Goal: Check status: Check status

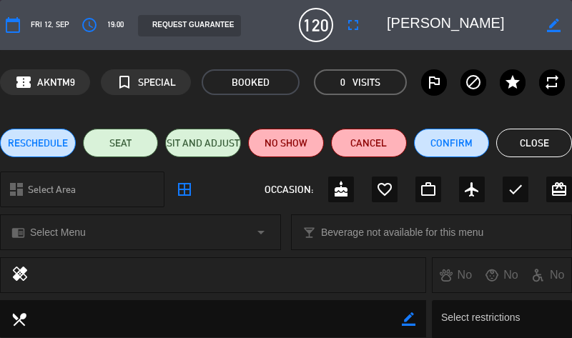
click at [516, 137] on button "Close" at bounding box center [534, 143] width 76 height 29
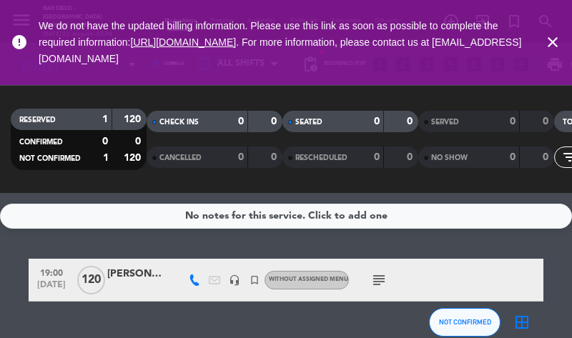
click at [547, 41] on icon "close" at bounding box center [552, 42] width 17 height 17
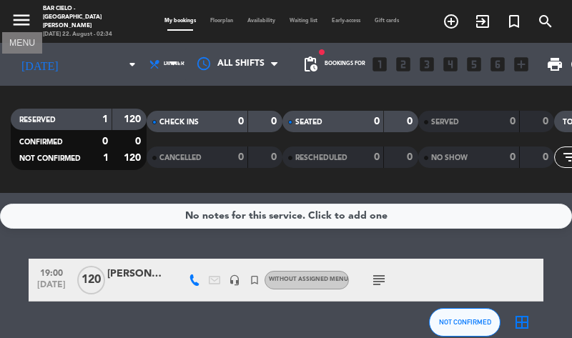
click at [20, 16] on icon "menu" at bounding box center [21, 19] width 21 height 21
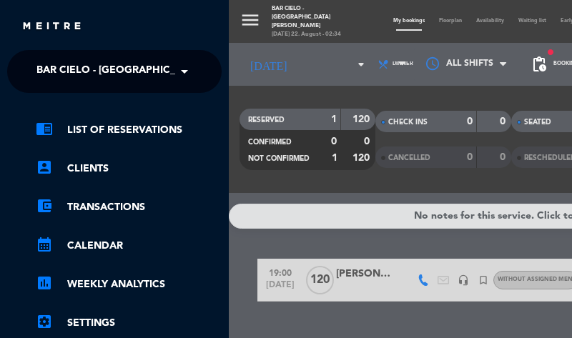
click at [302, 31] on div "menu Bar Cielo - [GEOGRAPHIC_DATA][PERSON_NAME] [DATE] 22. August - 02:34 My bo…" at bounding box center [515, 169] width 572 height 338
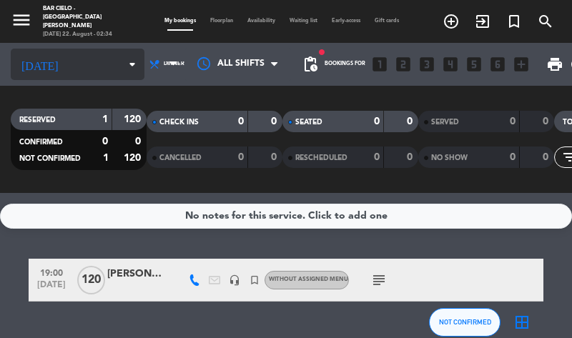
click at [93, 68] on input at bounding box center [107, 64] width 76 height 20
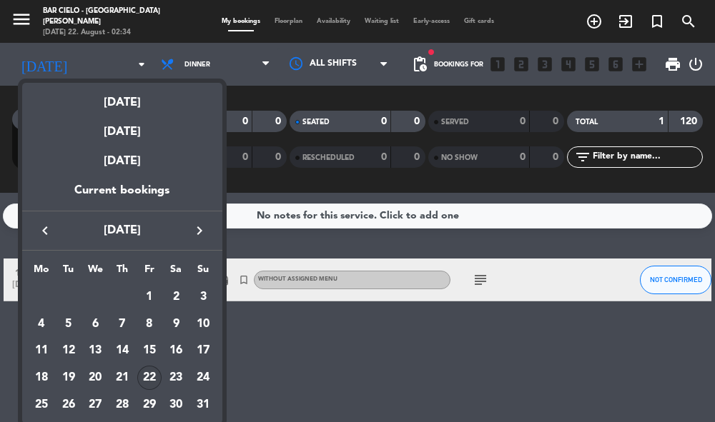
drag, startPoint x: 571, startPoint y: 1, endPoint x: 152, endPoint y: 375, distance: 561.8
click at [152, 337] on div "22" at bounding box center [149, 378] width 24 height 24
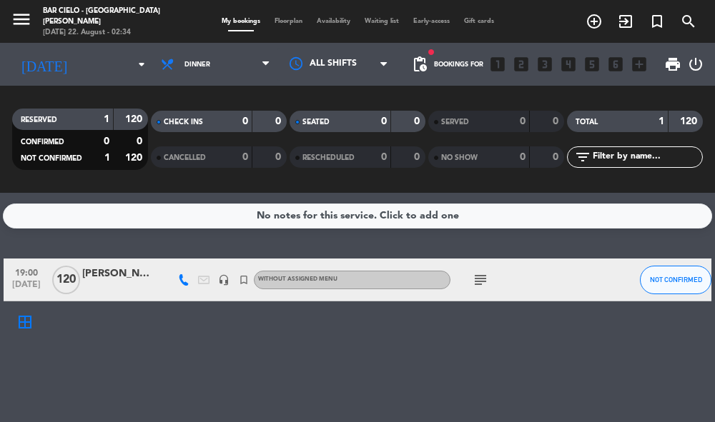
type input "[DATE]"
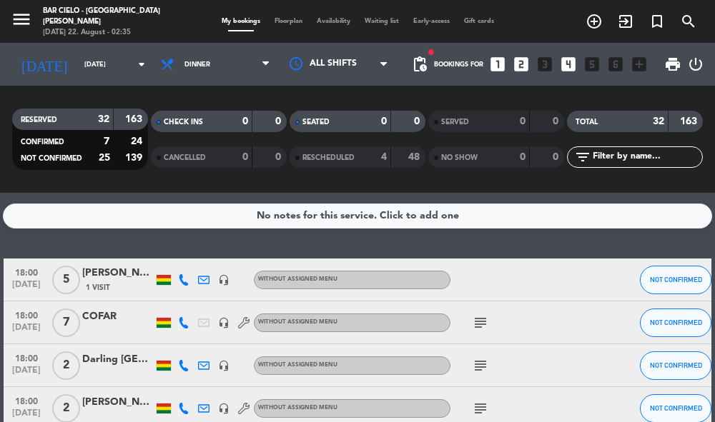
click at [480, 322] on icon "subject" at bounding box center [480, 322] width 17 height 17
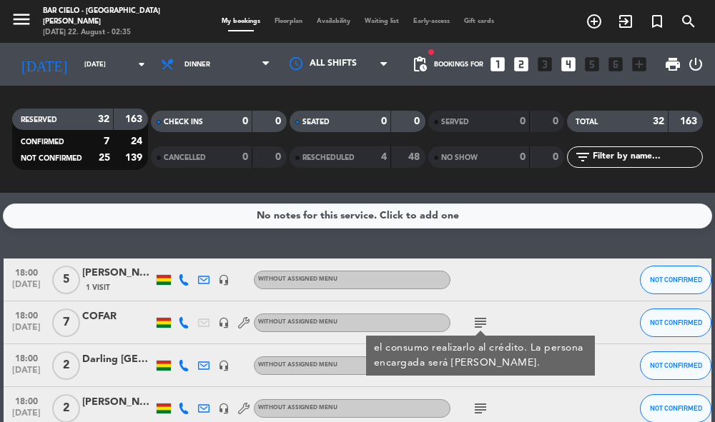
click at [537, 295] on div at bounding box center [510, 280] width 120 height 42
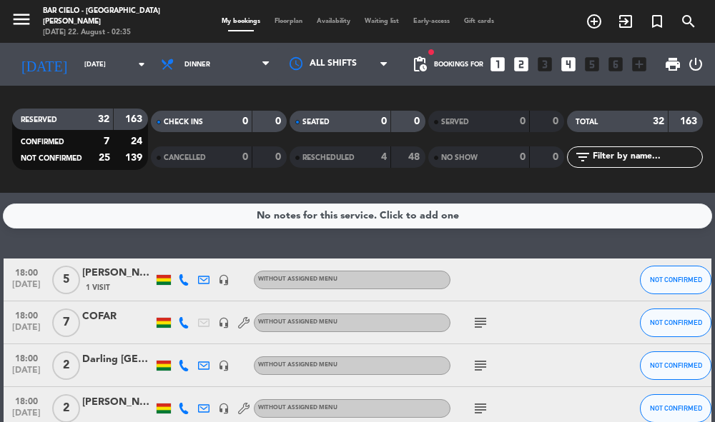
click at [483, 337] on icon "subject" at bounding box center [480, 365] width 17 height 17
click at [485, 337] on icon "subject" at bounding box center [480, 365] width 17 height 17
click at [477, 337] on icon "subject" at bounding box center [480, 408] width 17 height 17
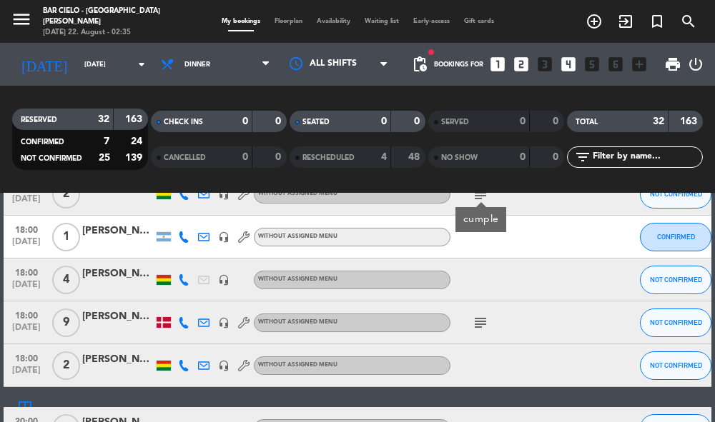
scroll to position [250, 0]
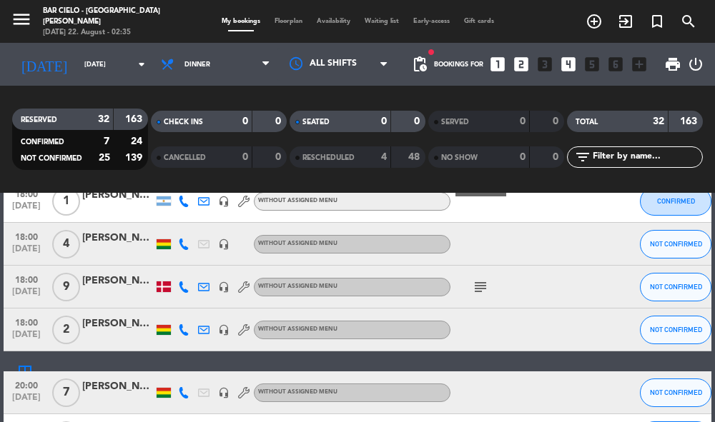
click at [483, 283] on icon "subject" at bounding box center [480, 287] width 17 height 17
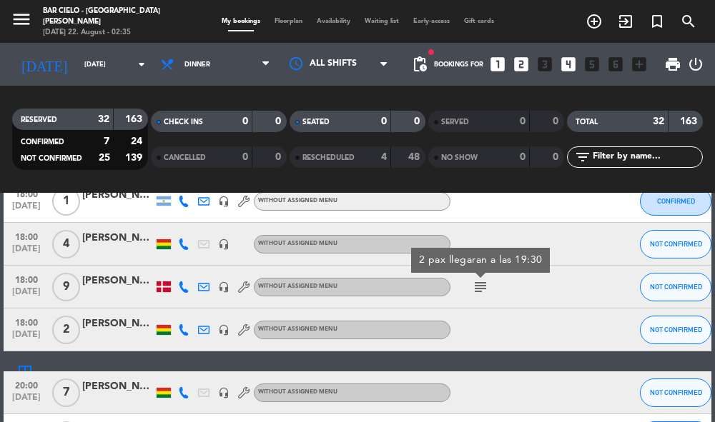
click at [513, 300] on div "subject 2 pax llegaran a las 19:30" at bounding box center [510, 287] width 120 height 42
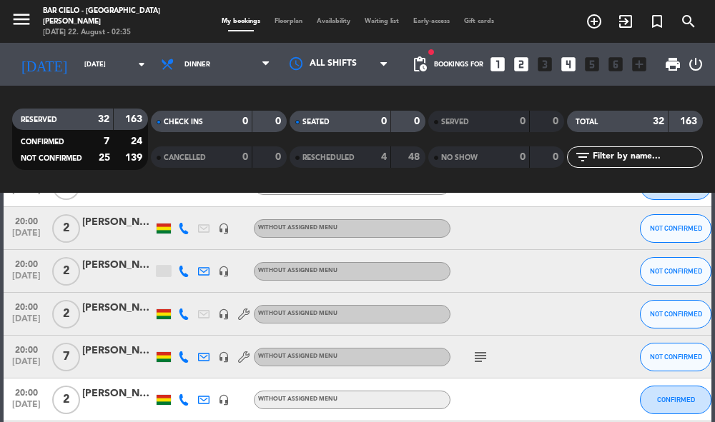
scroll to position [536, 0]
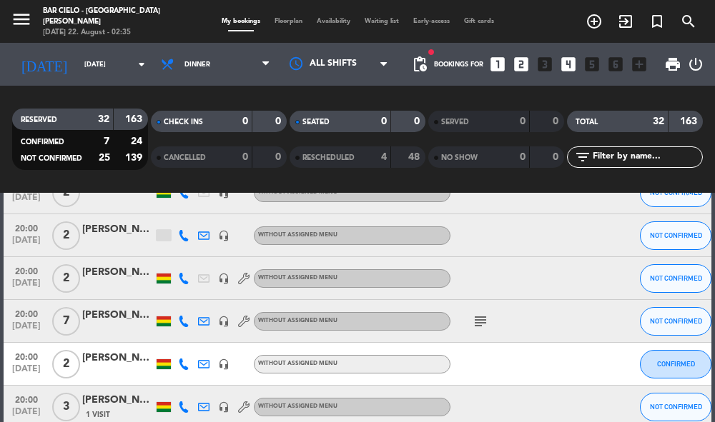
click at [477, 322] on icon "subject" at bounding box center [480, 321] width 17 height 17
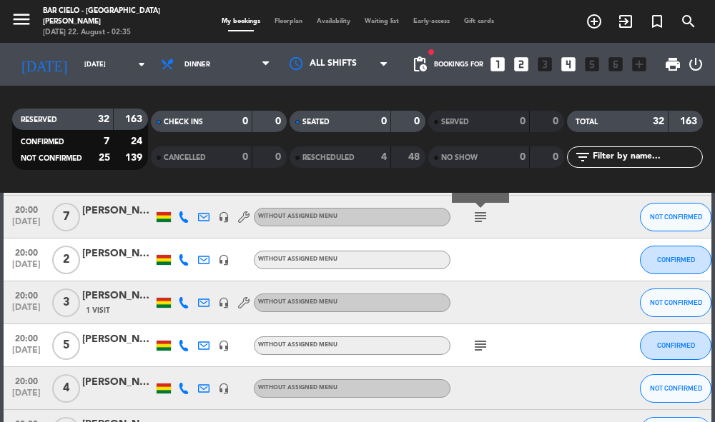
scroll to position [643, 0]
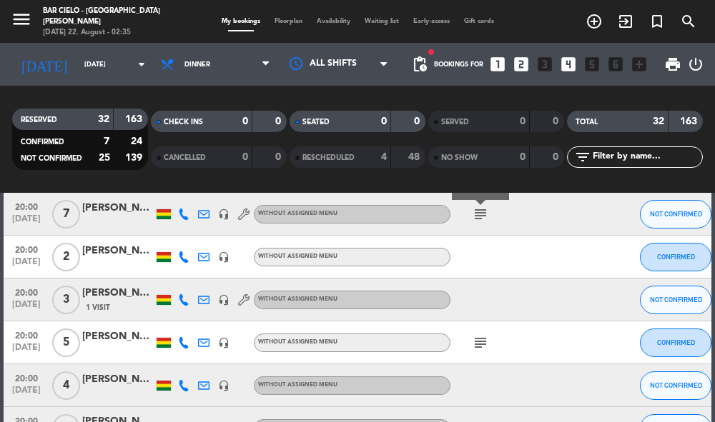
click at [475, 331] on div "subject" at bounding box center [510, 343] width 120 height 42
click at [482, 337] on icon "subject" at bounding box center [480, 342] width 17 height 17
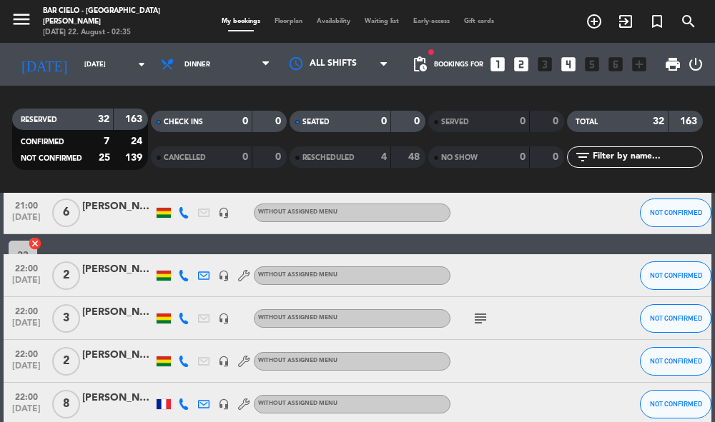
scroll to position [1001, 0]
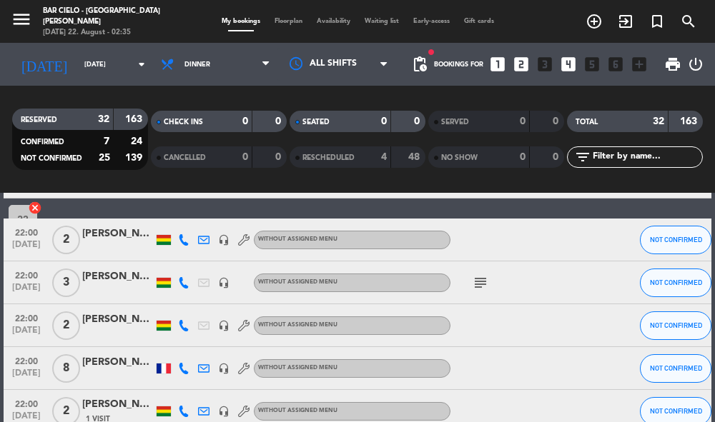
click at [485, 279] on icon "subject" at bounding box center [480, 282] width 17 height 17
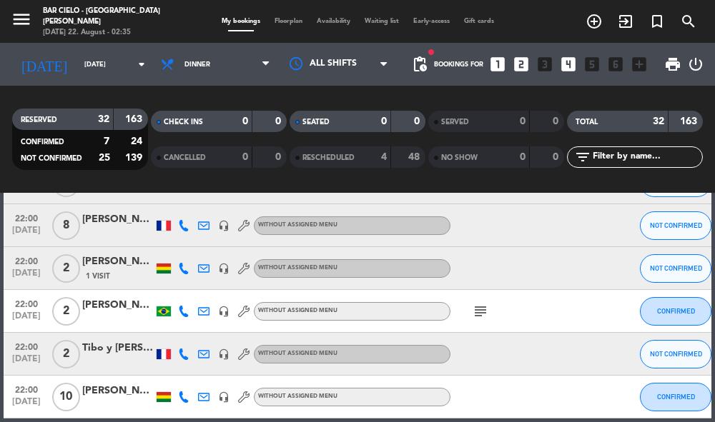
scroll to position [1179, 0]
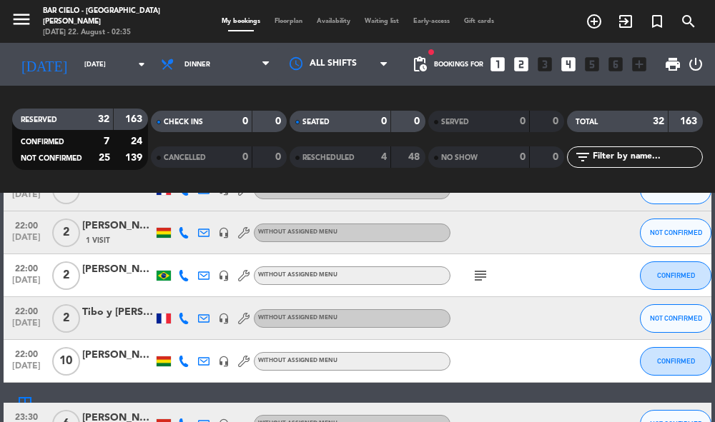
click at [485, 279] on icon "subject" at bounding box center [480, 275] width 17 height 17
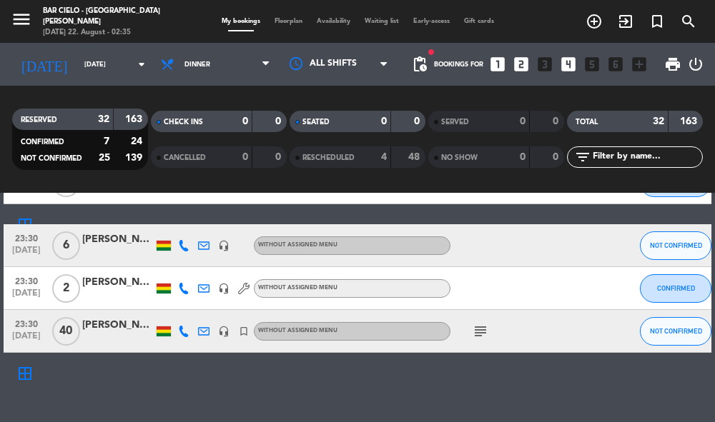
scroll to position [1359, 0]
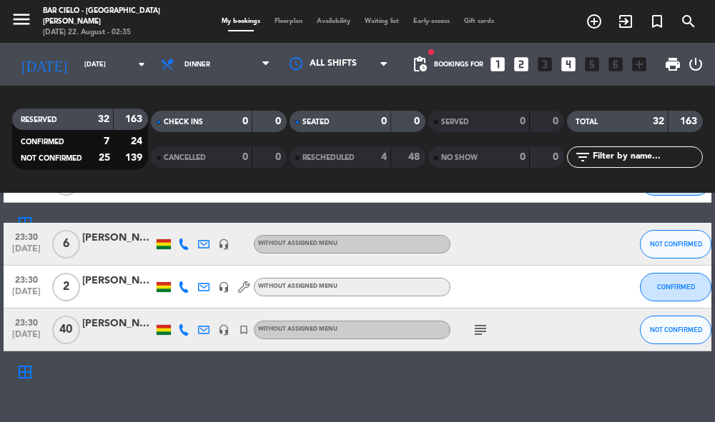
click at [483, 326] on icon "subject" at bounding box center [480, 330] width 17 height 17
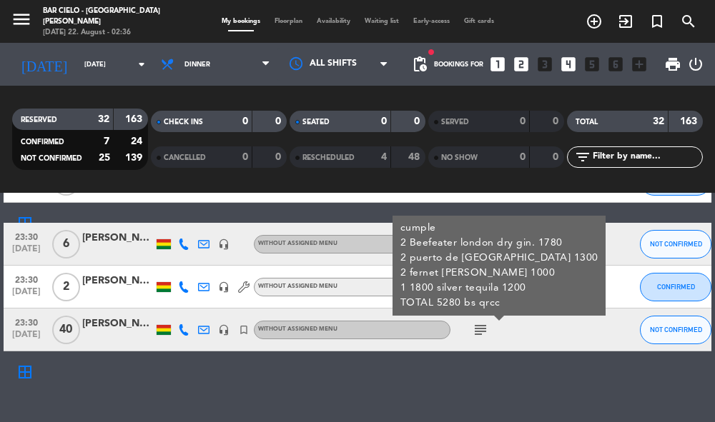
click at [543, 337] on div "No notes for this service. Click to add one 18:00 [DATE] 5 [PERSON_NAME] 1 Visi…" at bounding box center [357, 307] width 715 height 229
